Goal: Information Seeking & Learning: Learn about a topic

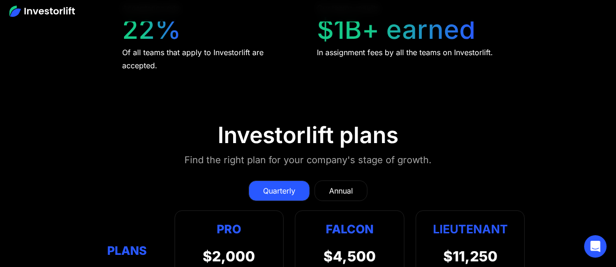
scroll to position [3490, 0]
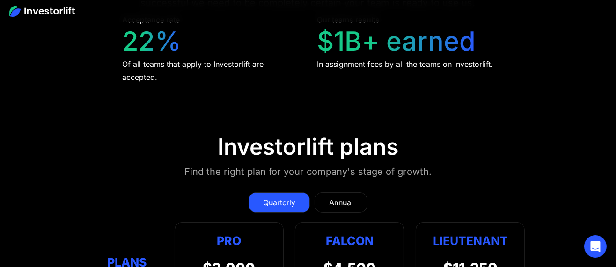
click at [349, 197] on div "Annual" at bounding box center [341, 202] width 24 height 11
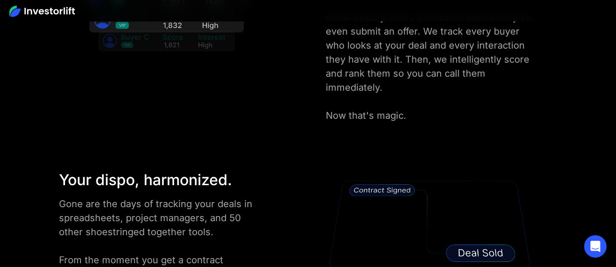
scroll to position [1560, 0]
click at [51, 9] on img at bounding box center [41, 11] width 65 height 11
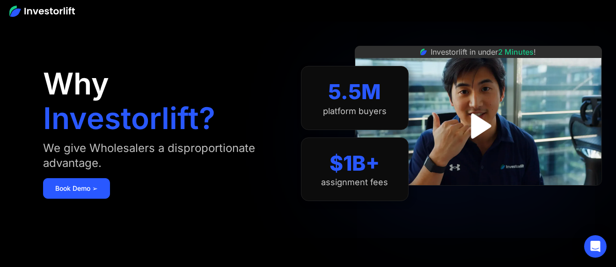
click at [67, 6] on img at bounding box center [41, 11] width 65 height 11
click at [67, 7] on img at bounding box center [41, 11] width 65 height 11
